Goal: Information Seeking & Learning: Check status

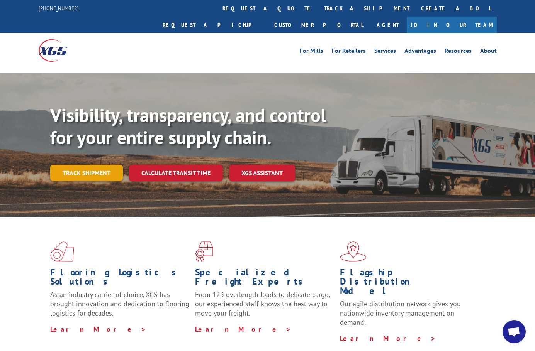
click at [110, 165] on link "Track shipment" at bounding box center [86, 173] width 73 height 16
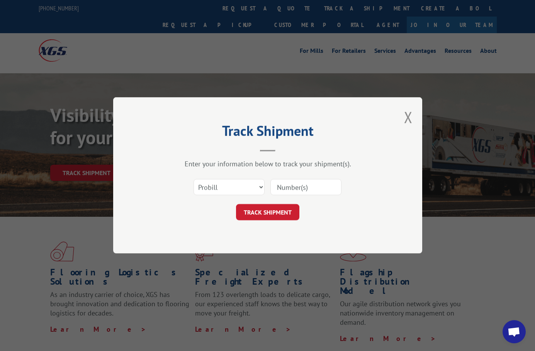
click at [289, 189] on input at bounding box center [305, 188] width 71 height 16
type input "6002460"
click at [281, 214] on button "TRACK SHIPMENT" at bounding box center [267, 213] width 63 height 16
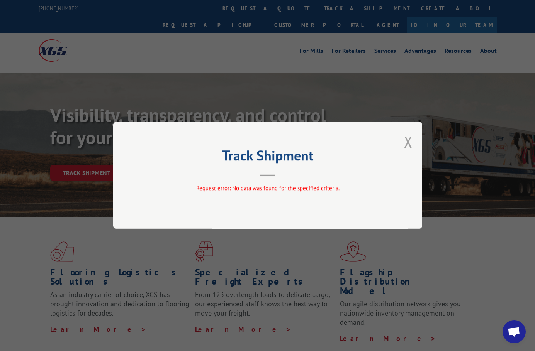
click at [412, 143] on button "Close modal" at bounding box center [408, 142] width 8 height 20
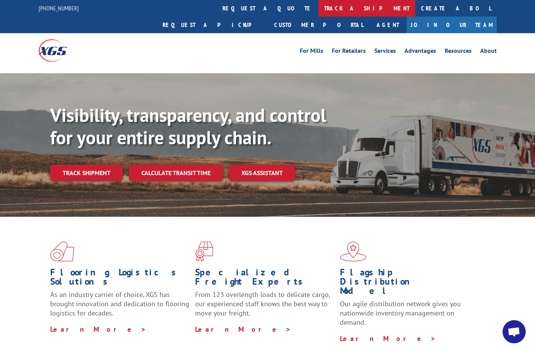
click at [318, 12] on link "track a shipment" at bounding box center [366, 8] width 97 height 17
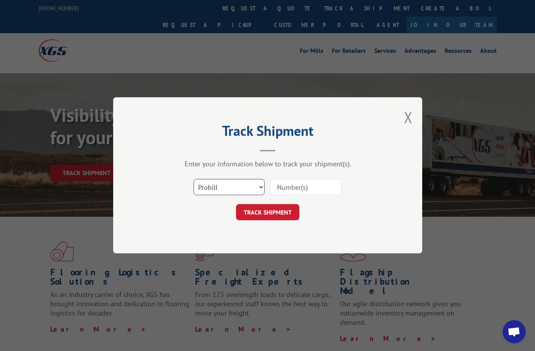
drag, startPoint x: 256, startPoint y: 185, endPoint x: 245, endPoint y: 190, distance: 11.9
click at [256, 185] on select "Select category... Probill BOL PO" at bounding box center [228, 188] width 71 height 16
select select "bol"
click at [193, 180] on select "Select category... Probill BOL PO" at bounding box center [228, 188] width 71 height 16
drag, startPoint x: 304, startPoint y: 186, endPoint x: 305, endPoint y: 183, distance: 4.0
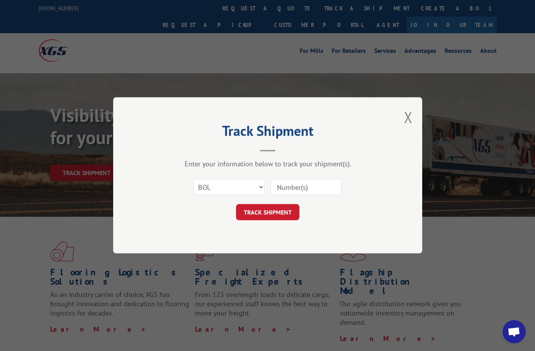
click at [304, 186] on input at bounding box center [305, 188] width 71 height 16
type input "6002460"
click at [271, 215] on button "TRACK SHIPMENT" at bounding box center [267, 213] width 63 height 16
